Goal: Information Seeking & Learning: Learn about a topic

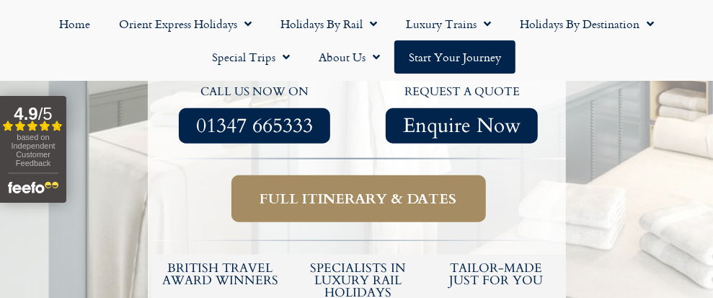
scroll to position [577, 0]
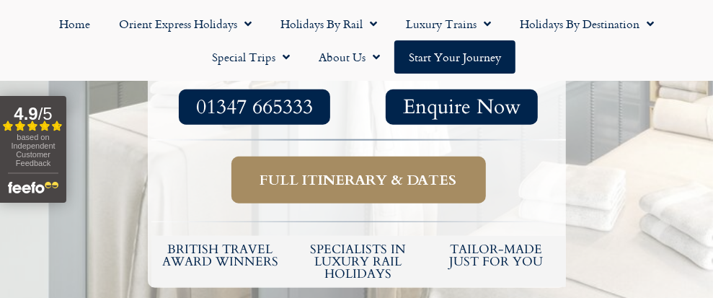
drag, startPoint x: 376, startPoint y: 115, endPoint x: 383, endPoint y: 115, distance: 7.9
click at [376, 171] on span "Full itinerary & dates" at bounding box center [358, 180] width 197 height 18
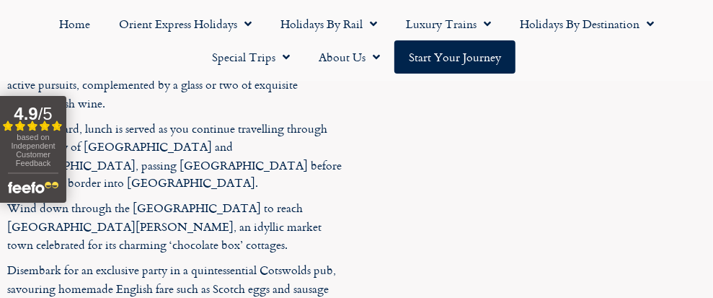
scroll to position [3624, 0]
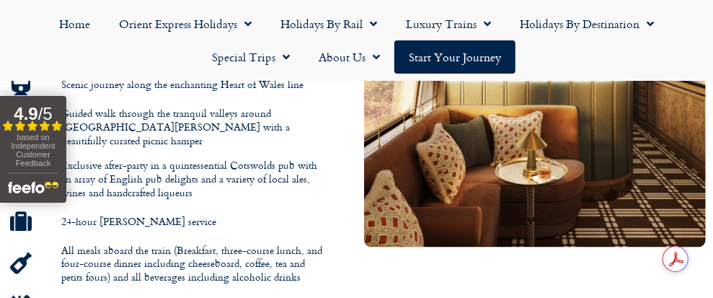
scroll to position [994, 0]
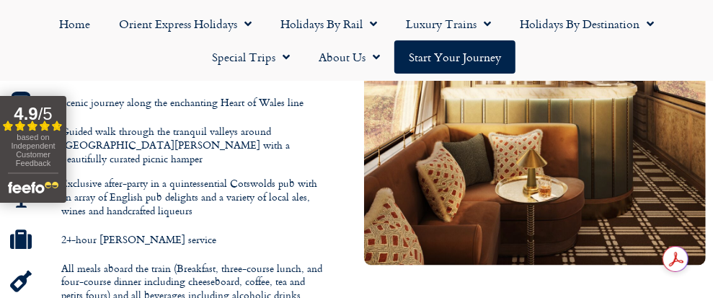
drag, startPoint x: 233, startPoint y: 138, endPoint x: 261, endPoint y: 134, distance: 28.3
click at [232, 229] on li "24-hour Steward service" at bounding box center [165, 242] width 316 height 27
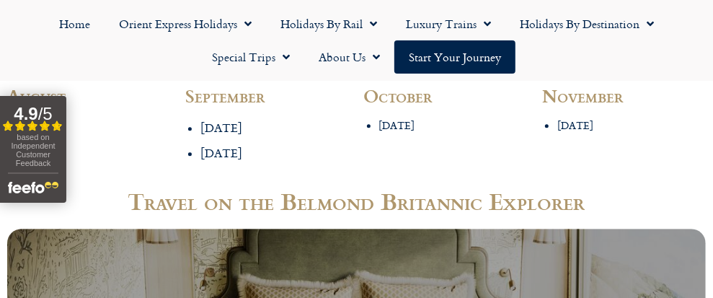
scroll to position [1788, 0]
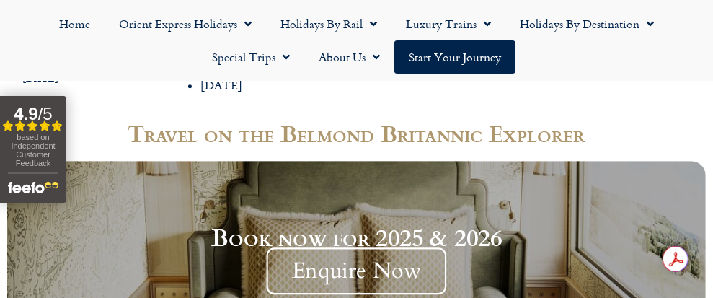
click at [324, 247] on span "Enquire Now" at bounding box center [357, 270] width 180 height 47
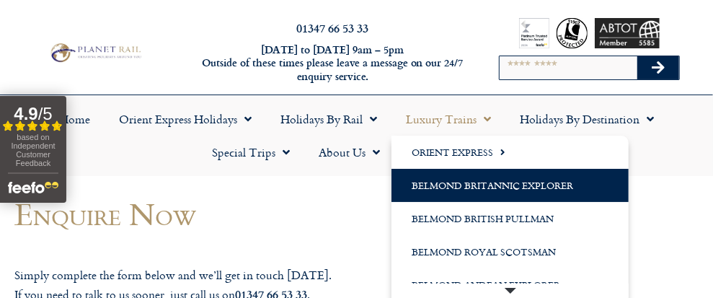
click at [418, 182] on link "Belmond Britannic Explorer" at bounding box center [509, 185] width 237 height 33
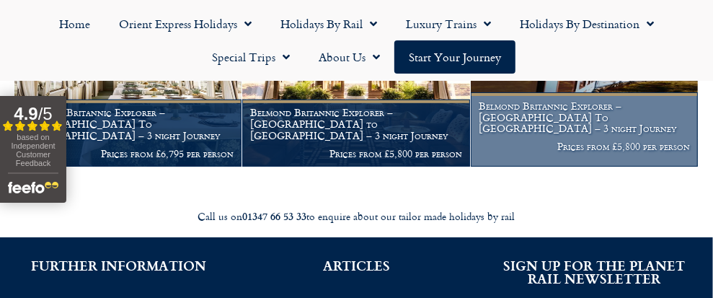
scroll to position [360, 0]
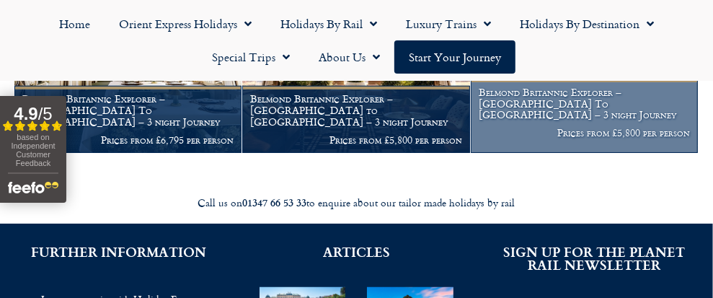
click at [510, 104] on h1 "Belmond Britannic Explorer – [GEOGRAPHIC_DATA] To [GEOGRAPHIC_DATA] – 3 night J…" at bounding box center [585, 103] width 212 height 34
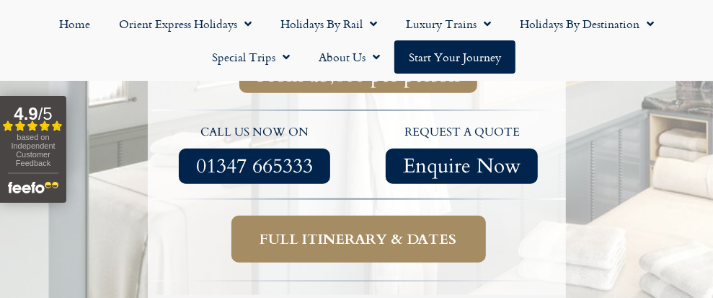
scroll to position [528, 0]
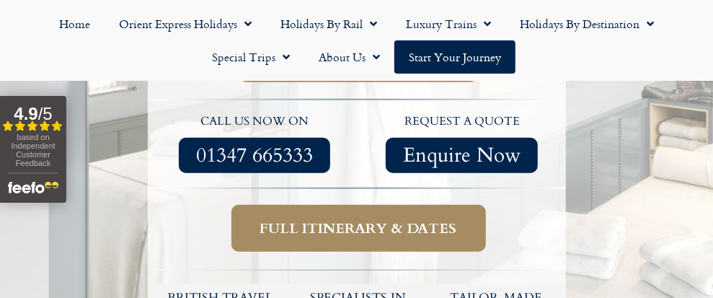
click at [332, 219] on span "Full itinerary & dates" at bounding box center [358, 228] width 197 height 18
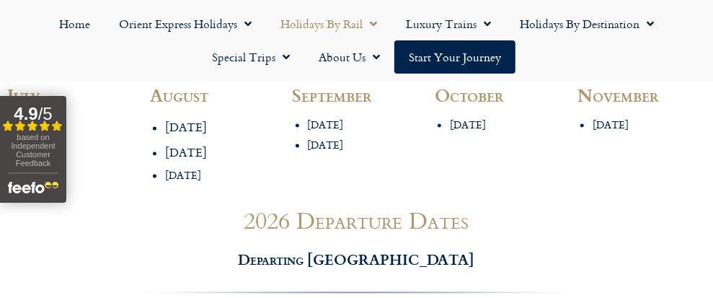
scroll to position [1385, 0]
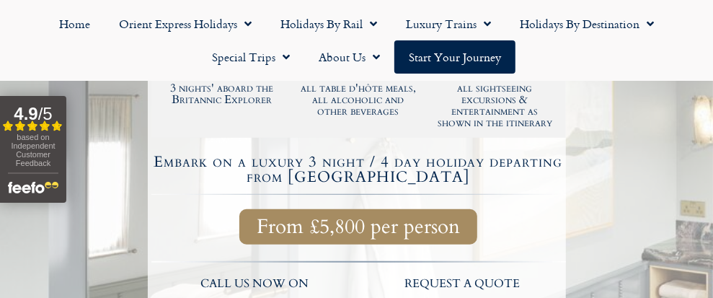
scroll to position [360, 0]
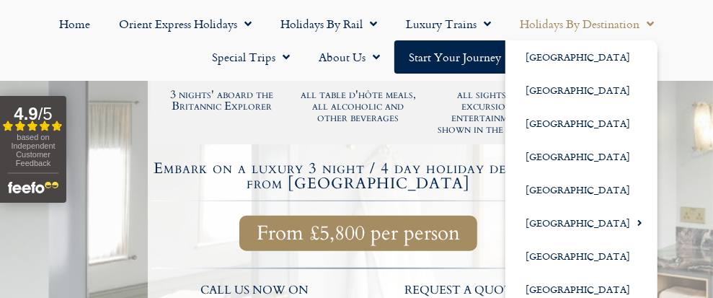
click at [651, 22] on span "Menu" at bounding box center [646, 24] width 14 height 26
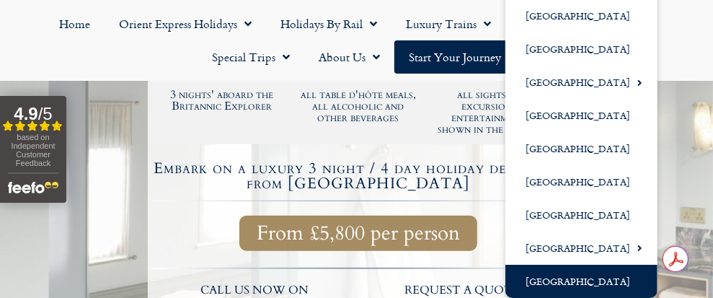
click at [539, 276] on link "[GEOGRAPHIC_DATA]" at bounding box center [581, 281] width 152 height 33
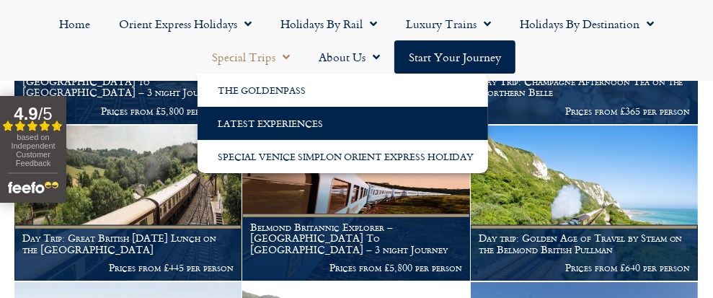
scroll to position [528, 0]
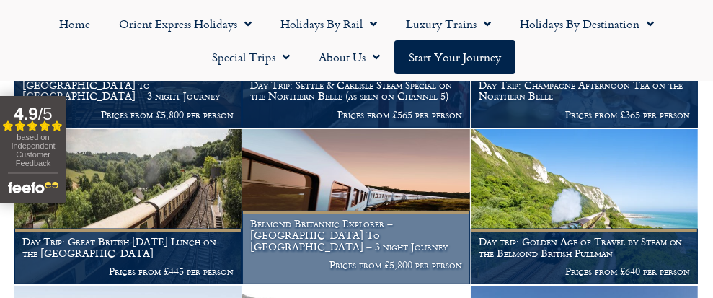
click at [322, 243] on h1 "Belmond Britannic Explorer – London To Wales – 3 night Journey" at bounding box center [356, 235] width 212 height 34
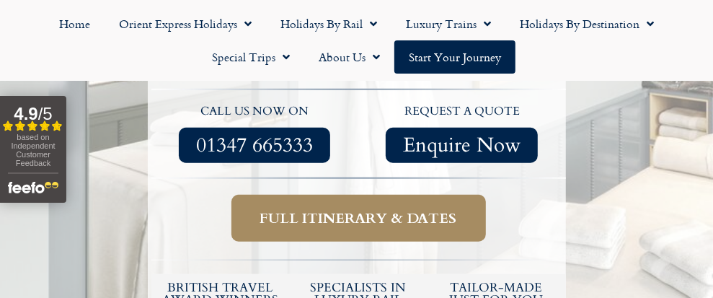
scroll to position [553, 0]
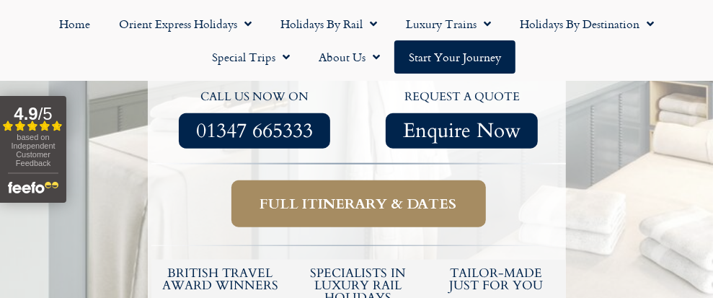
click at [346, 195] on span "Full itinerary & dates" at bounding box center [358, 204] width 197 height 18
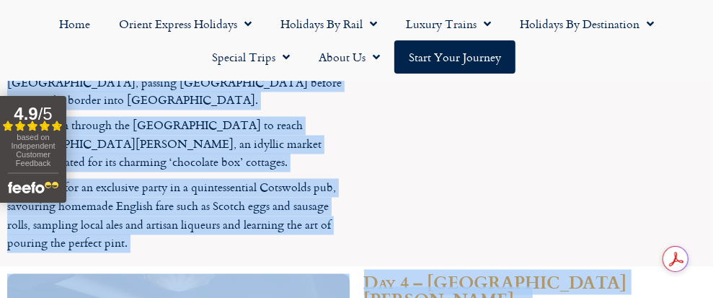
scroll to position [3788, 0]
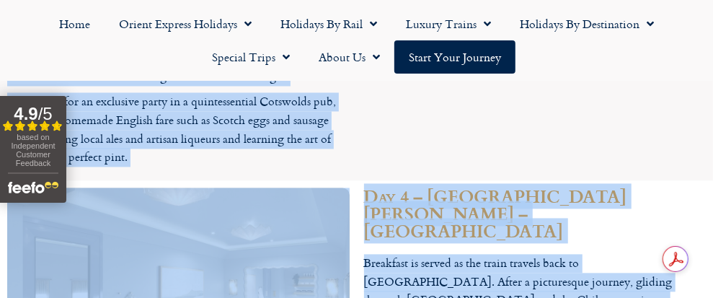
drag, startPoint x: 74, startPoint y: 166, endPoint x: 564, endPoint y: 236, distance: 495.1
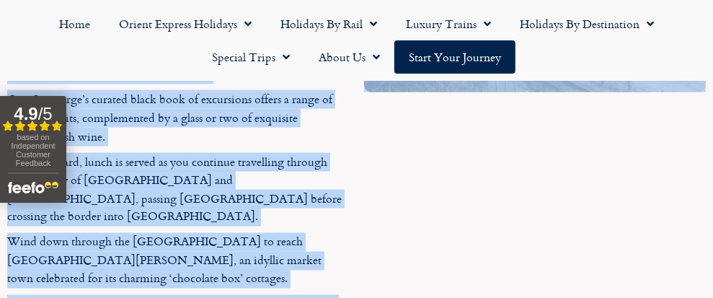
scroll to position [3548, 0]
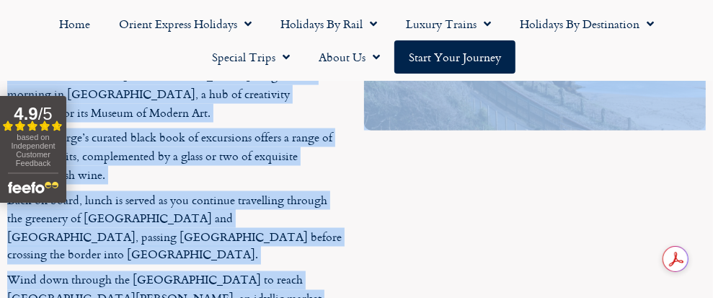
copy div "lorem Ipsumdolo Sitametc, adipiscin elit Seddoe Temporinc utlabor etdo ma Aliqu…"
